Goal: Information Seeking & Learning: Find specific fact

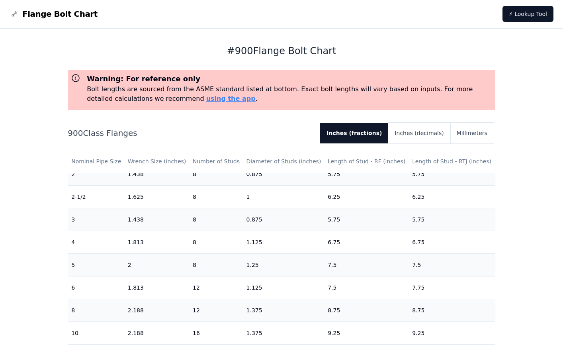
scroll to position [122, 0]
click at [268, 44] on div "# 900 Flange Bolt Chart Warning: For reference only Bolt lengths are sourced fr…" at bounding box center [281, 215] width 427 height 373
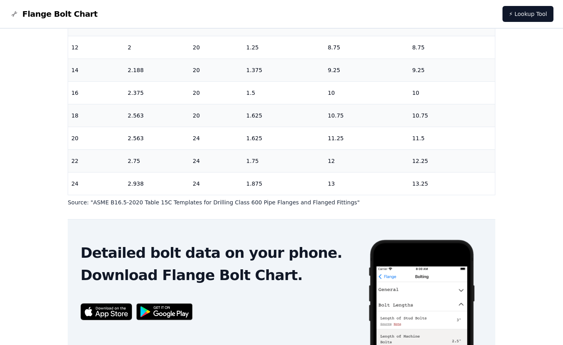
scroll to position [199, 0]
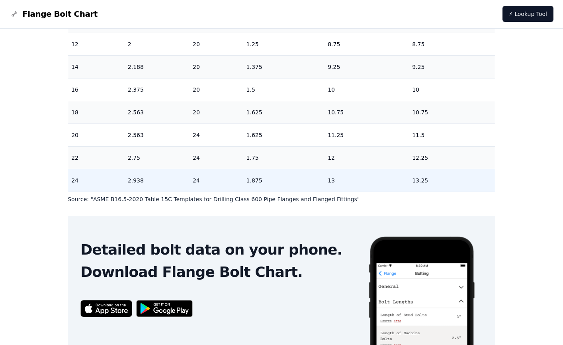
click at [257, 175] on td "1.875" at bounding box center [284, 180] width 82 height 23
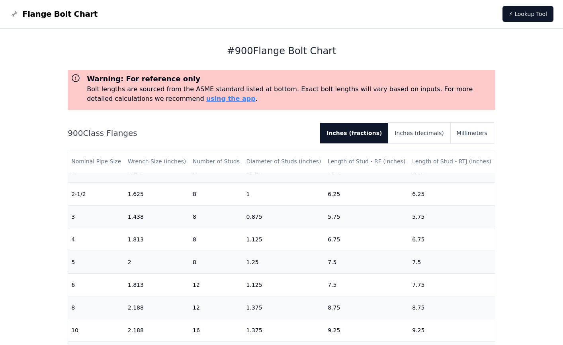
scroll to position [123, 0]
